Goal: Check status: Check status

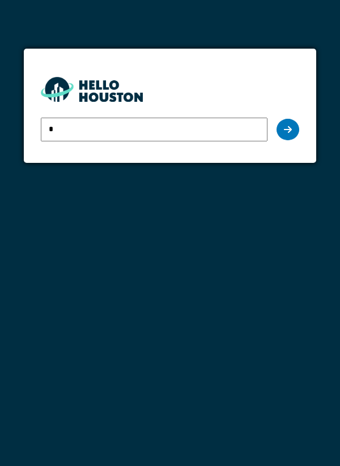
type input "**********"
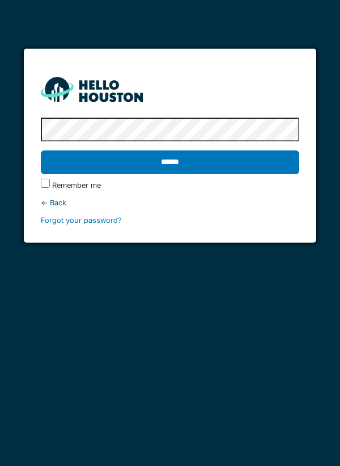
click at [261, 164] on input "******" at bounding box center [170, 163] width 259 height 24
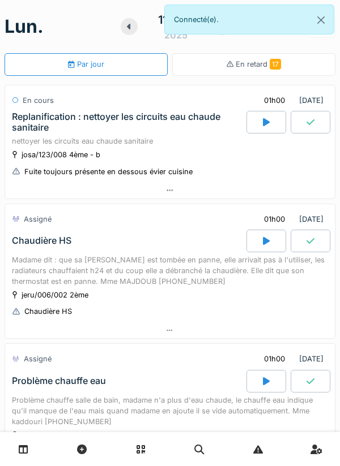
click at [260, 126] on div at bounding box center [266, 122] width 40 height 23
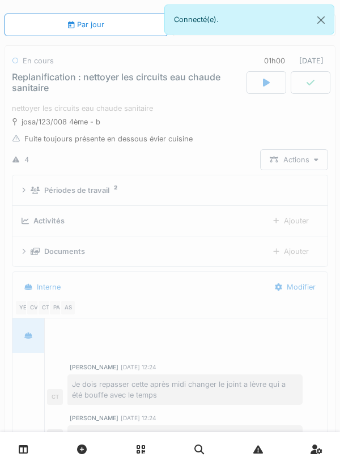
scroll to position [173, 0]
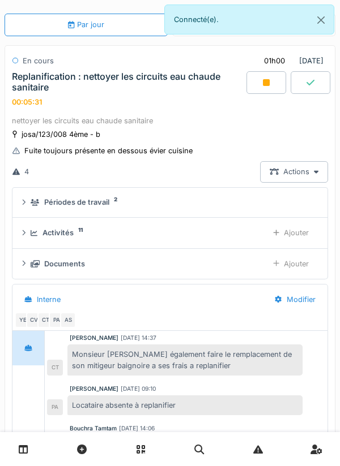
click at [259, 89] on div at bounding box center [266, 82] width 40 height 23
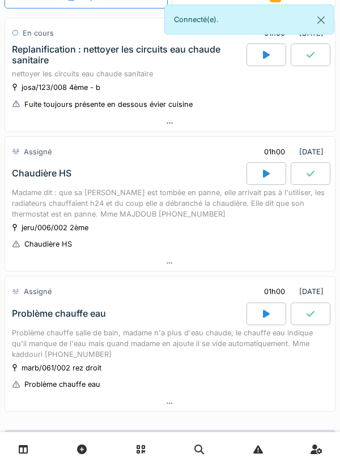
scroll to position [69, 0]
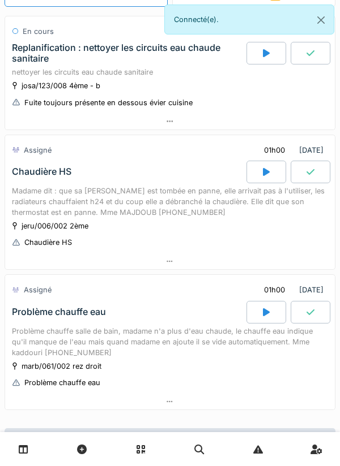
click at [263, 174] on icon at bounding box center [266, 172] width 7 height 8
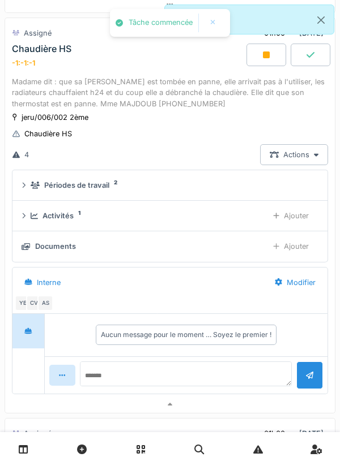
scroll to position [187, 0]
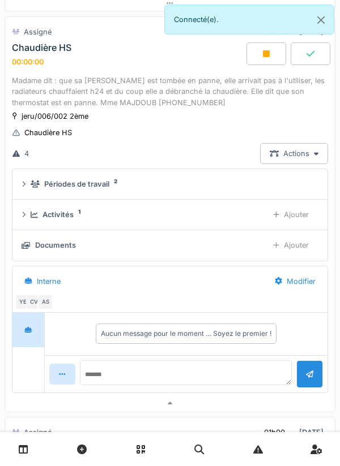
click at [238, 189] on div "Périodes de travail 2" at bounding box center [172, 184] width 283 height 11
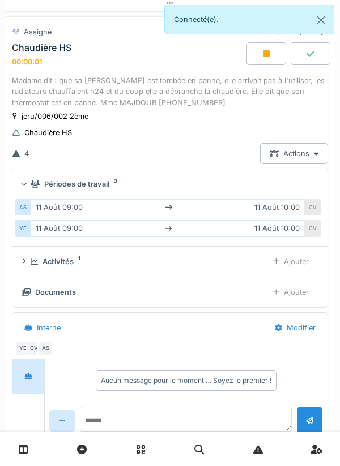
click at [260, 179] on div "Périodes de travail 2" at bounding box center [172, 184] width 283 height 11
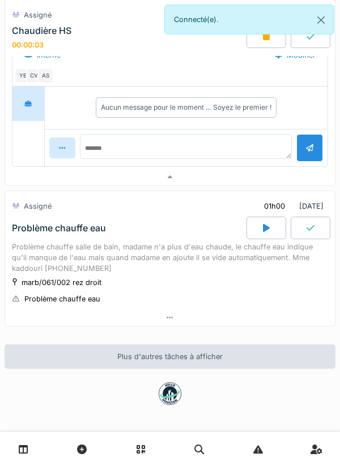
click at [279, 175] on div at bounding box center [169, 177] width 329 height 16
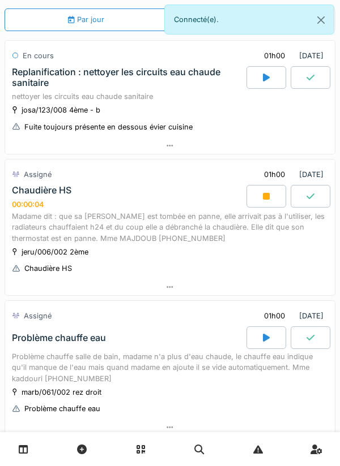
scroll to position [0, 0]
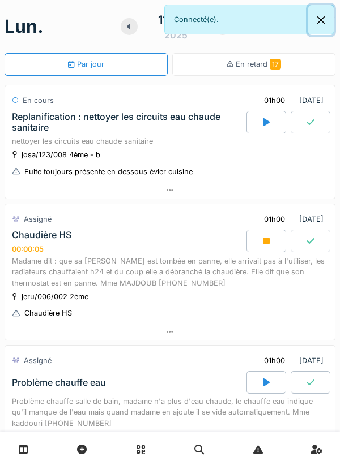
click at [329, 25] on button "Close" at bounding box center [320, 20] width 25 height 30
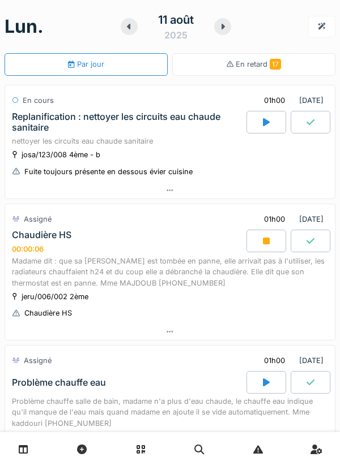
click at [308, 32] on div at bounding box center [321, 26] width 27 height 21
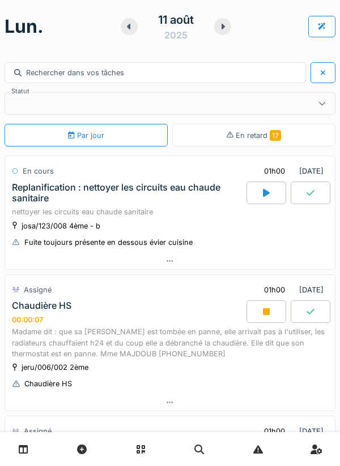
click at [327, 27] on div at bounding box center [321, 26] width 27 height 21
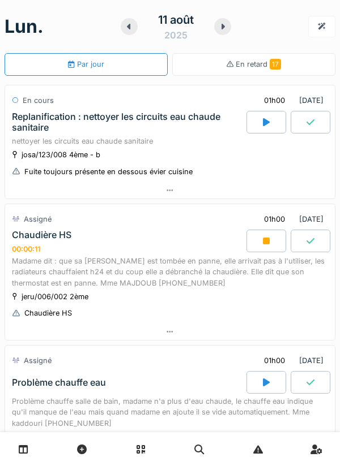
click at [223, 31] on div at bounding box center [222, 26] width 17 height 17
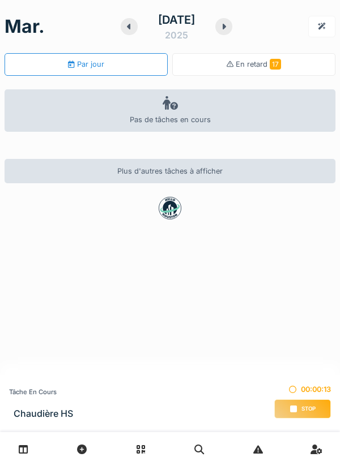
click at [217, 30] on div at bounding box center [223, 26] width 17 height 17
click at [131, 27] on div at bounding box center [129, 26] width 17 height 17
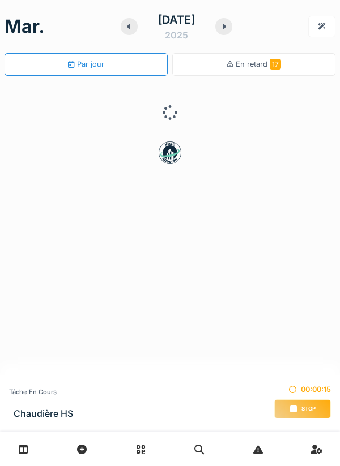
click at [128, 27] on icon at bounding box center [128, 27] width 3 height 6
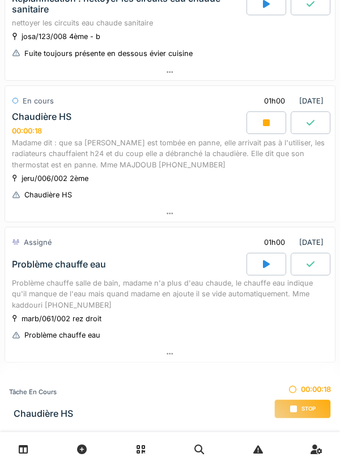
scroll to position [154, 0]
